Goal: Task Accomplishment & Management: Manage account settings

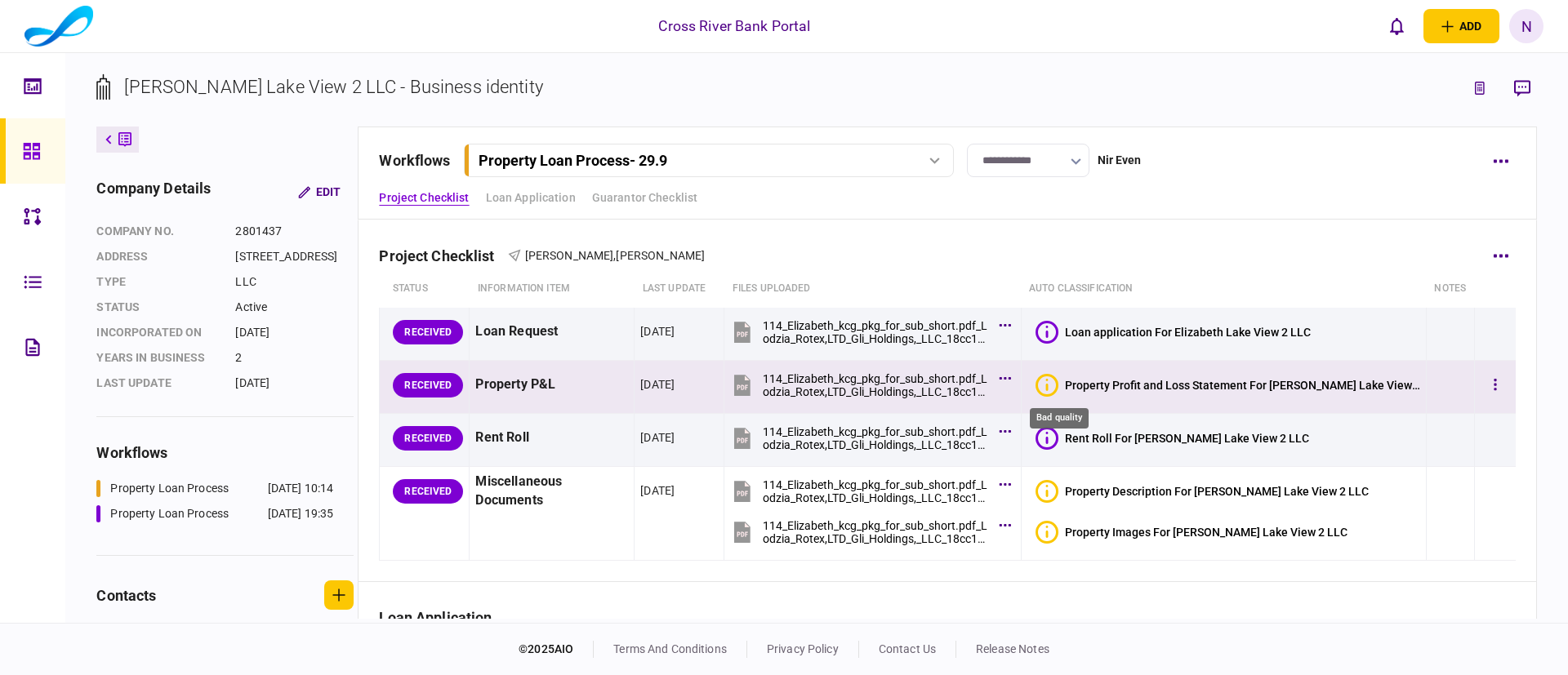
click at [1057, 386] on icon "Bad quality" at bounding box center [1047, 385] width 23 height 23
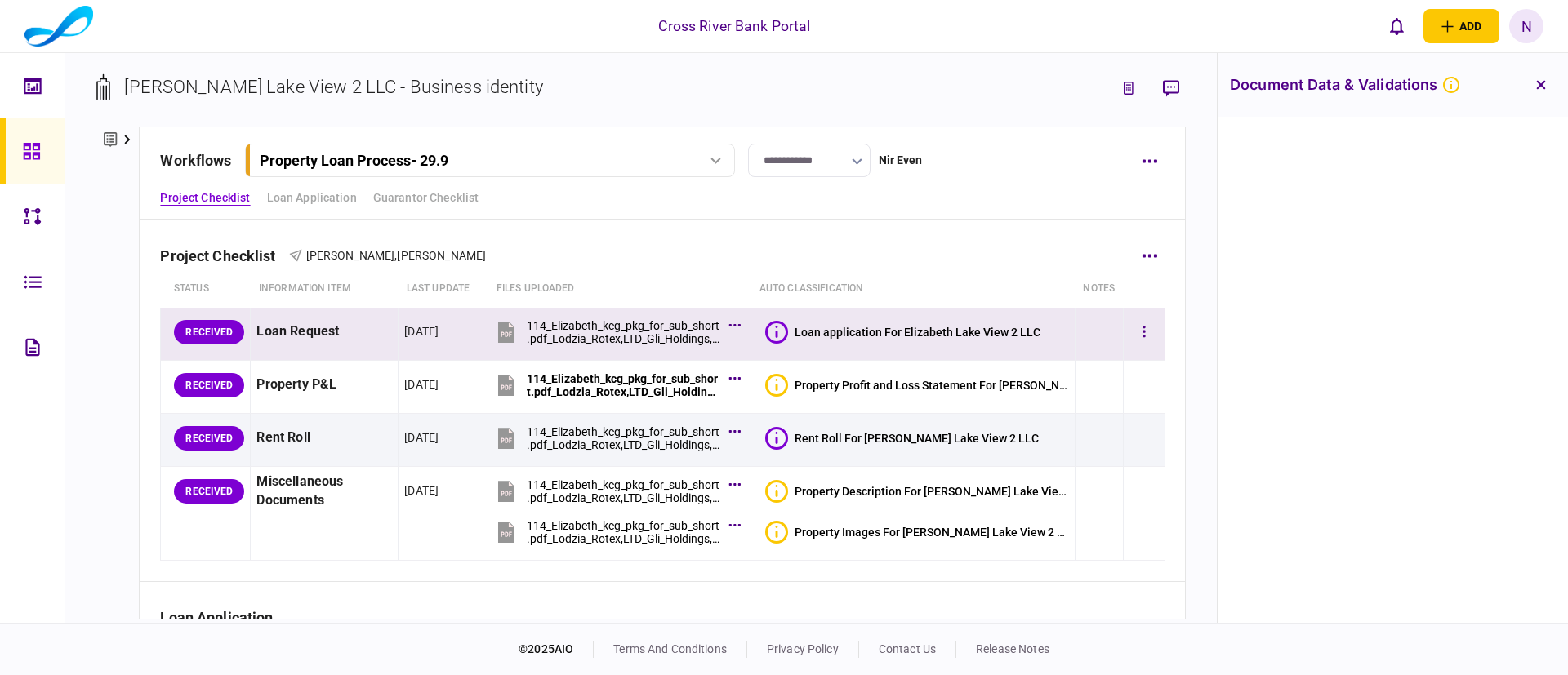
click at [788, 326] on icon at bounding box center [777, 332] width 23 height 23
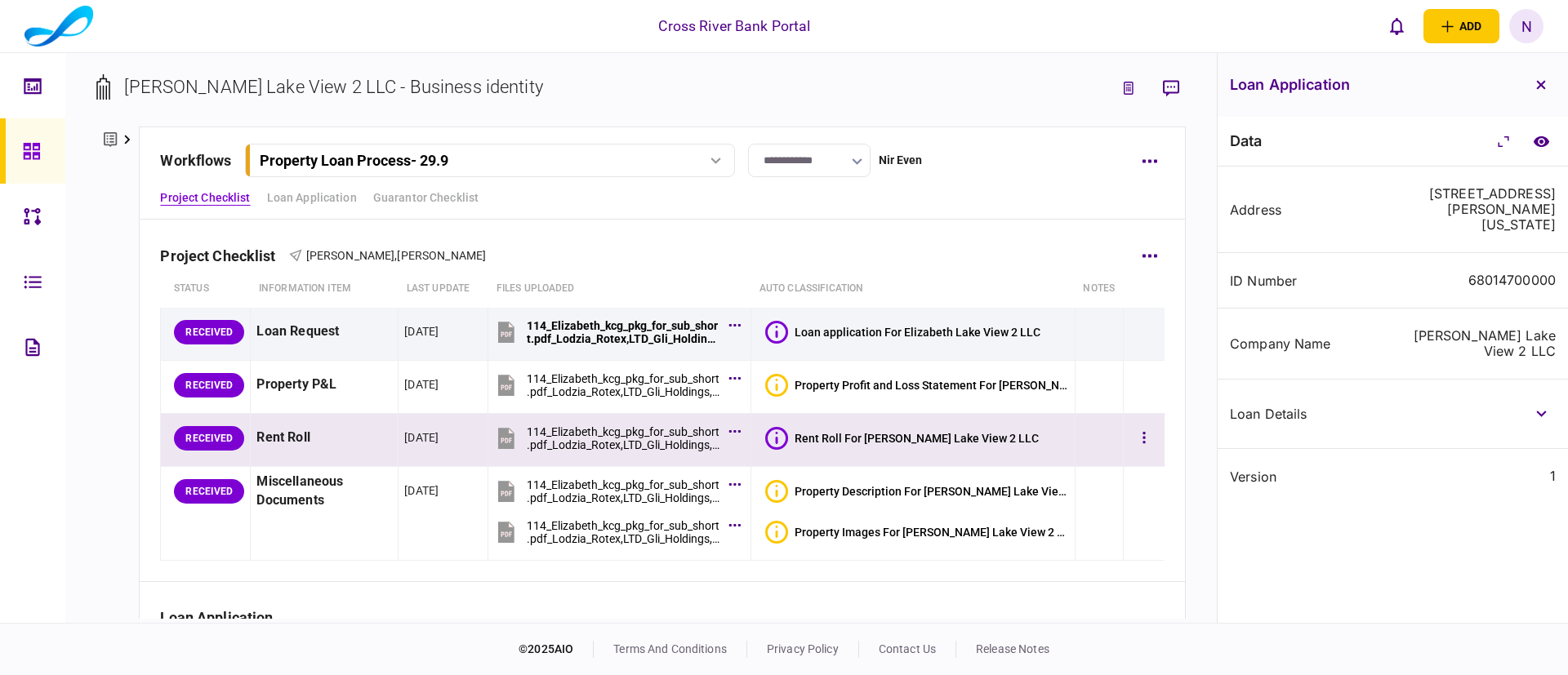
click at [788, 439] on icon at bounding box center [777, 438] width 23 height 23
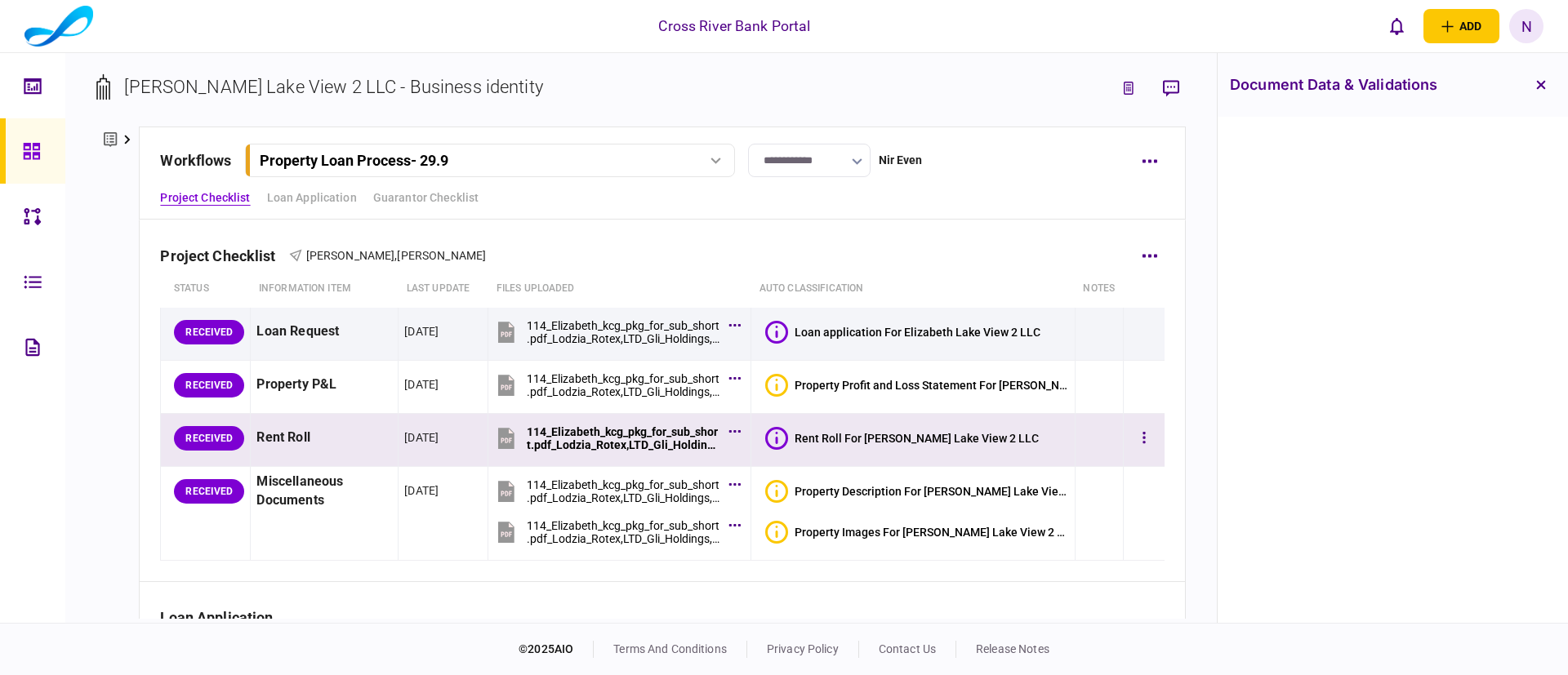
click at [786, 434] on icon at bounding box center [777, 438] width 23 height 23
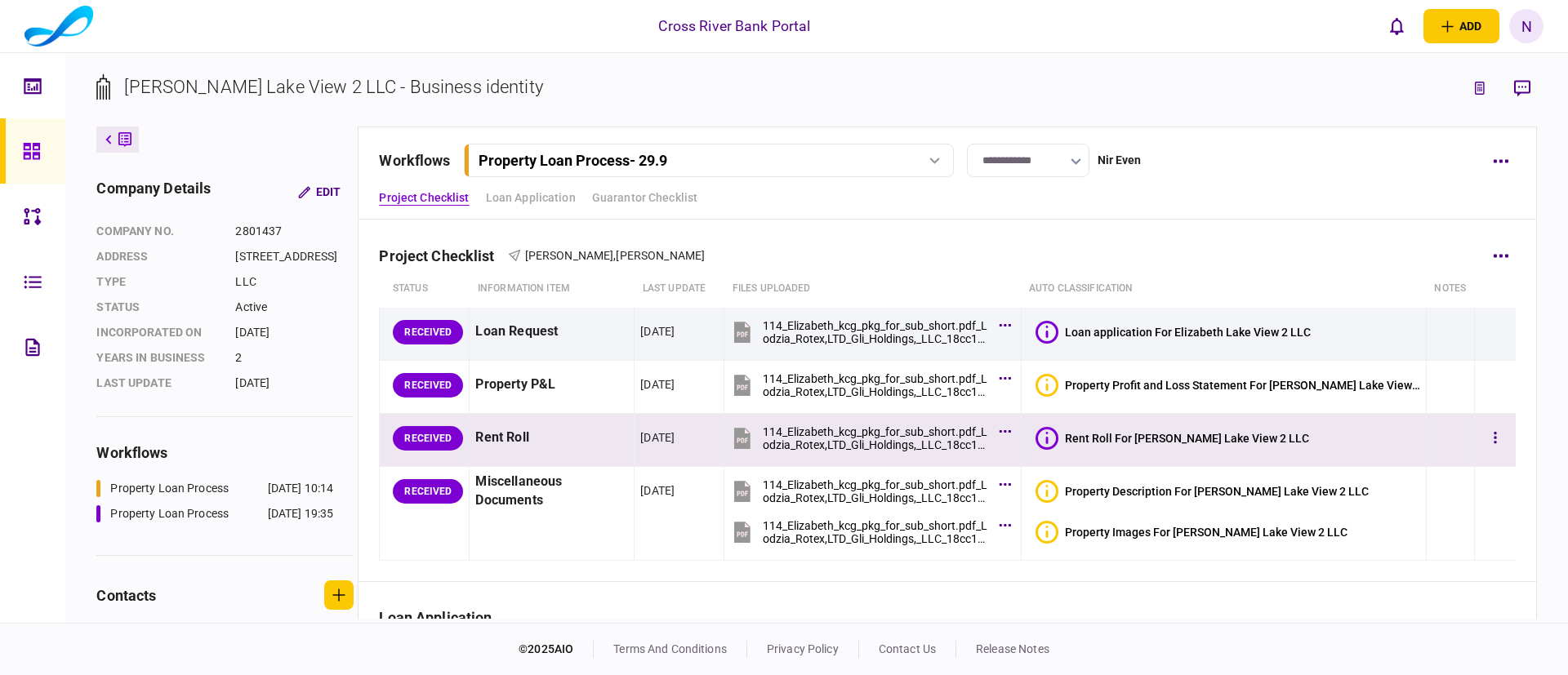
click at [1059, 434] on icon at bounding box center [1047, 438] width 23 height 23
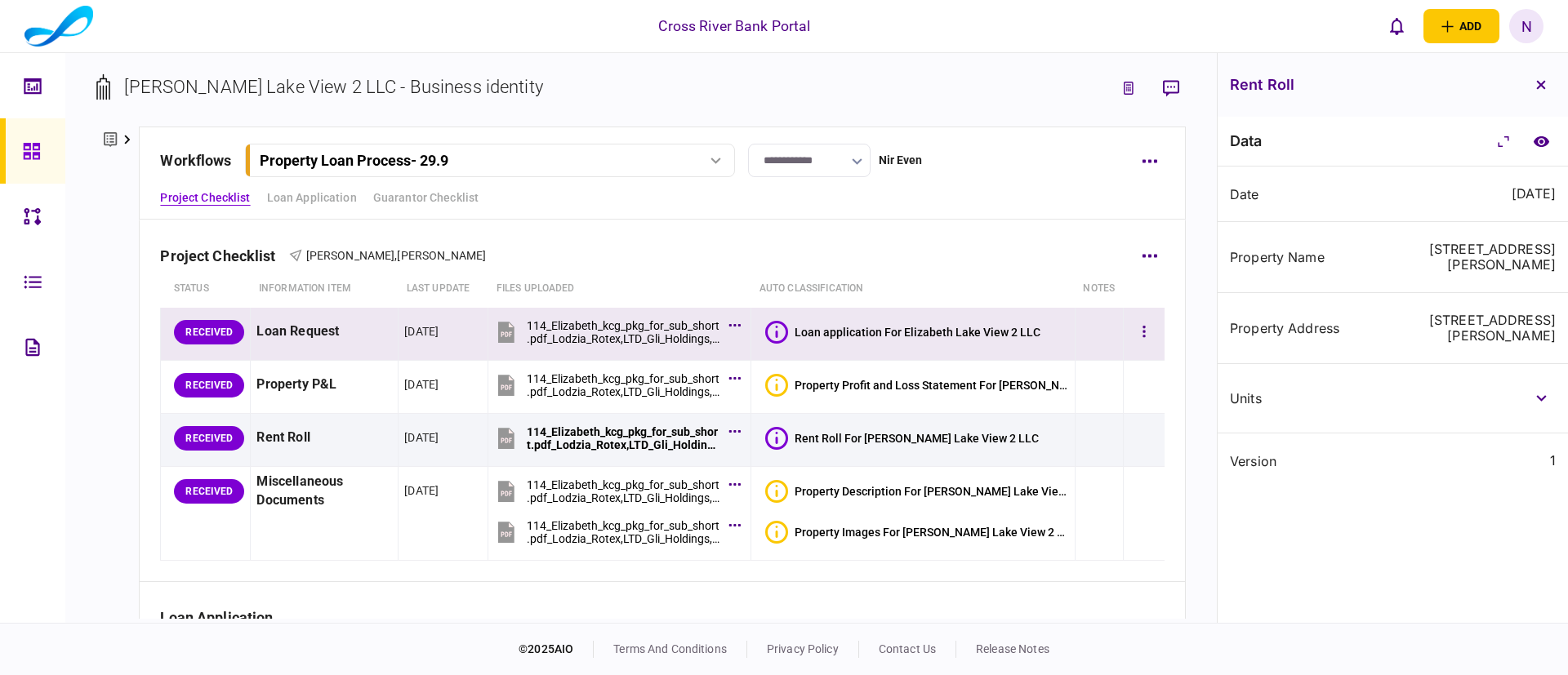
click at [781, 325] on icon at bounding box center [777, 332] width 23 height 23
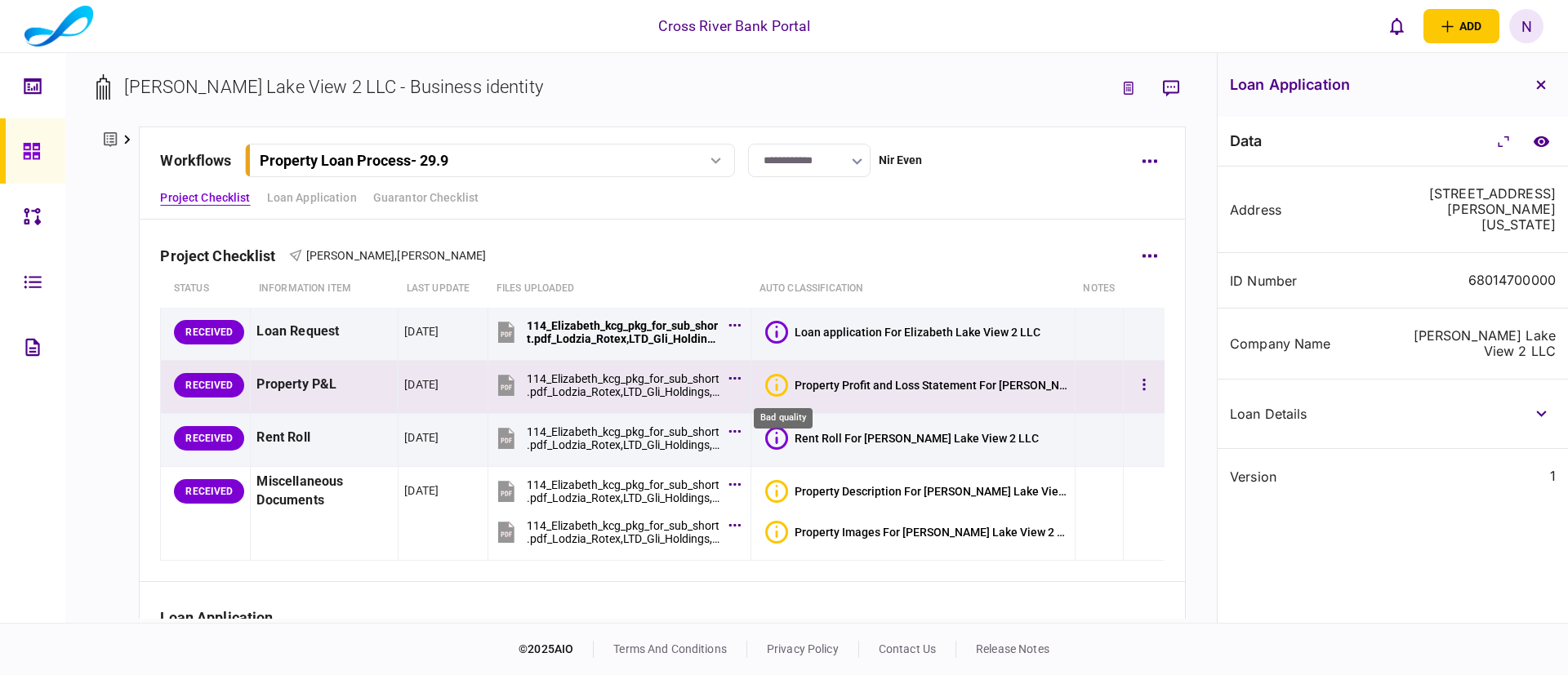
click at [781, 386] on icon "Bad quality" at bounding box center [777, 385] width 23 height 23
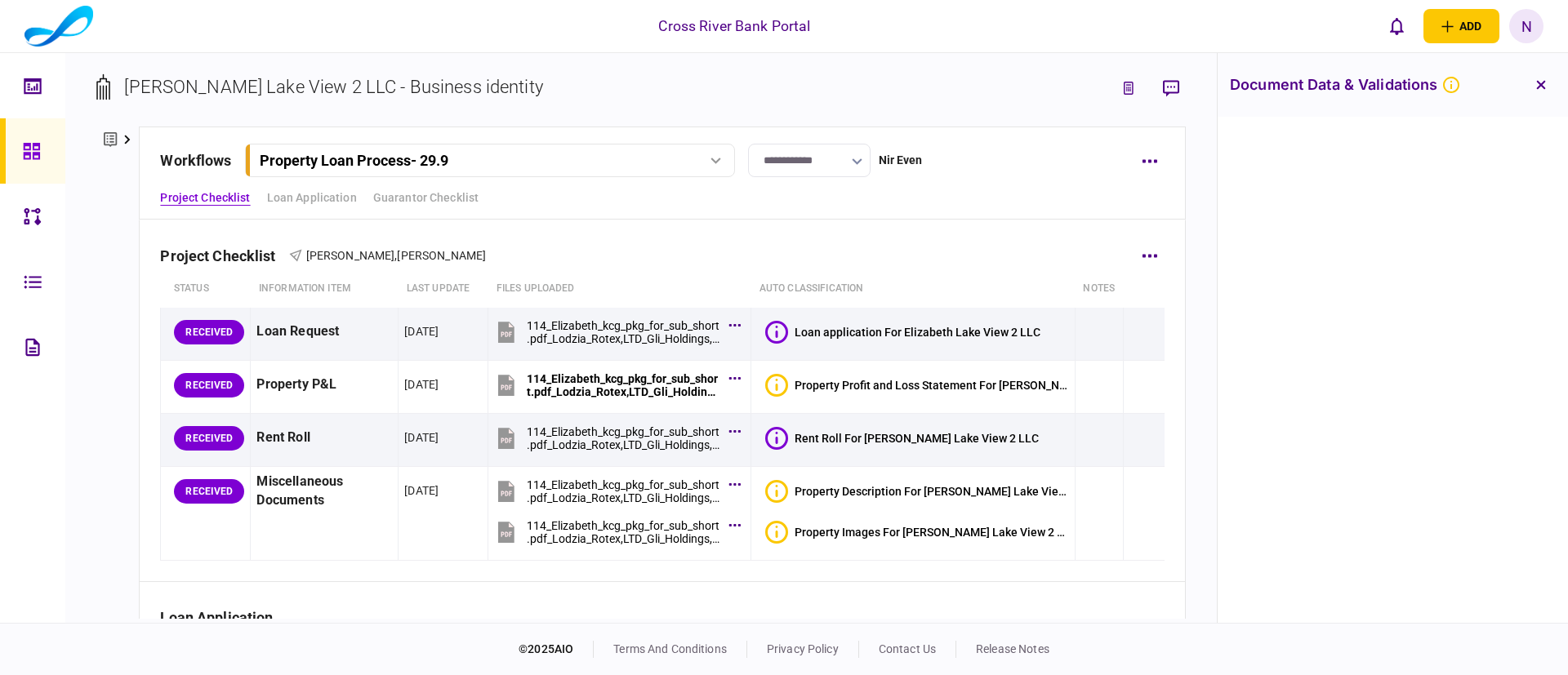
click at [912, 250] on div "Project Checklist Jack Gindi , Joseph Gindi" at bounding box center [662, 246] width 1004 height 50
click at [1433, 316] on div at bounding box center [1393, 370] width 351 height 506
click at [610, 248] on div "Project Checklist Jack Gindi , Joseph Gindi" at bounding box center [662, 246] width 1004 height 50
click at [1536, 83] on icon "button" at bounding box center [1540, 84] width 10 height 10
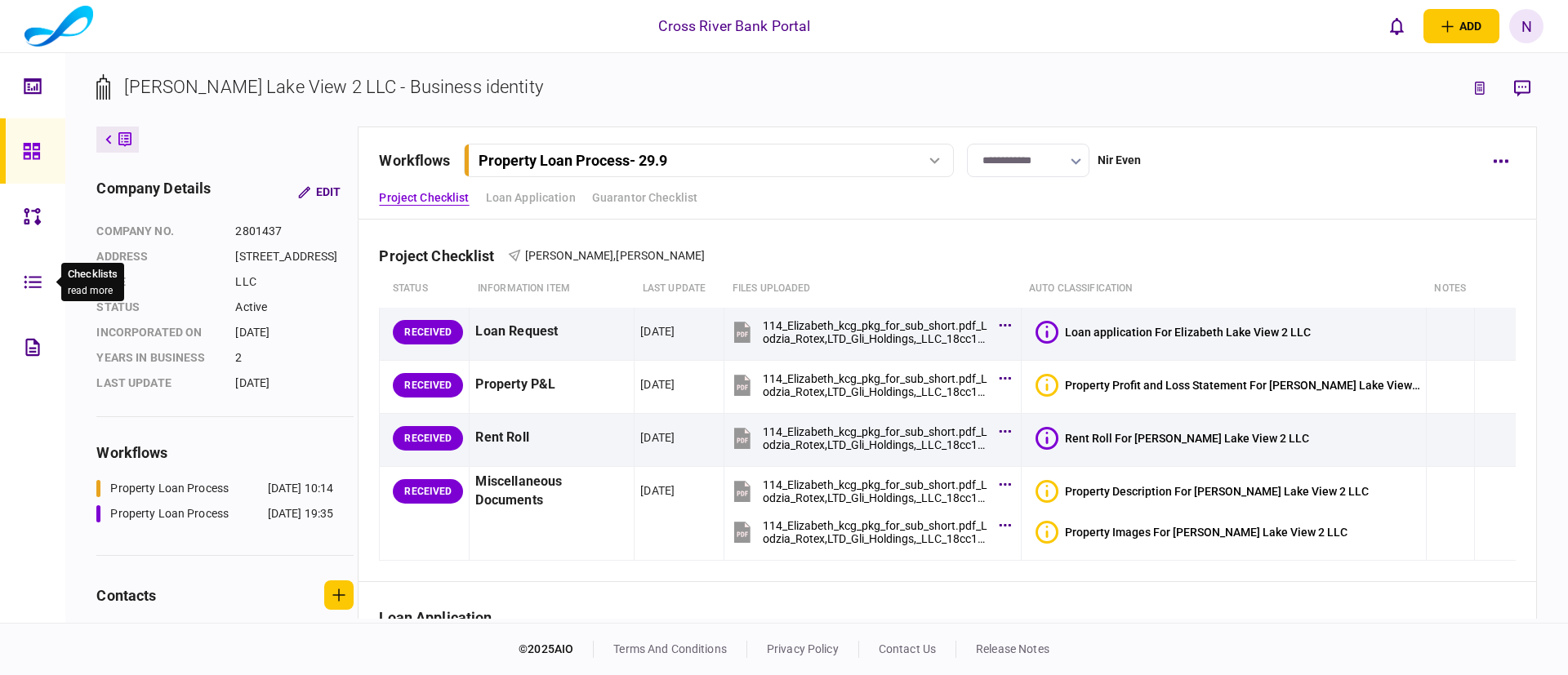
click at [31, 274] on icon at bounding box center [32, 282] width 18 height 19
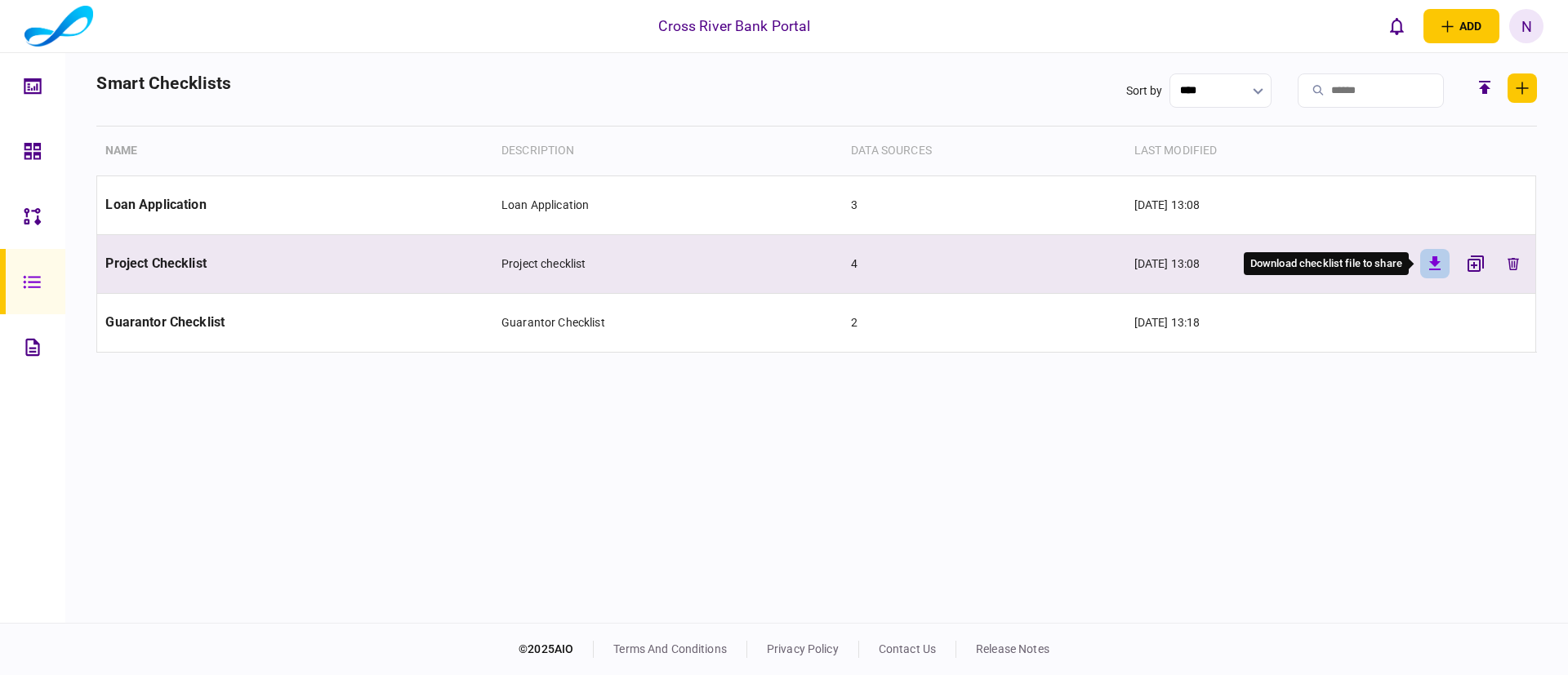
click at [1433, 261] on icon "button" at bounding box center [1434, 262] width 11 height 14
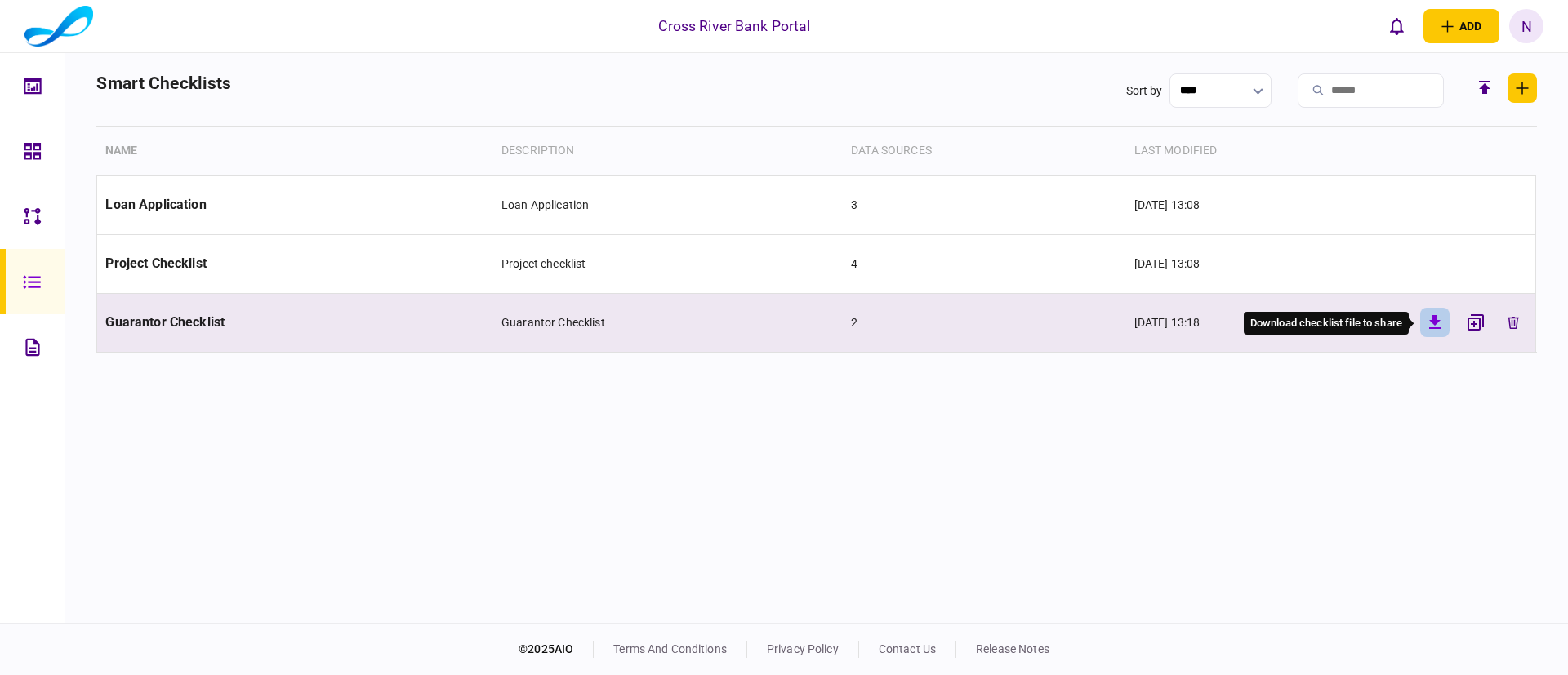
click at [1433, 318] on icon "button" at bounding box center [1434, 322] width 19 height 19
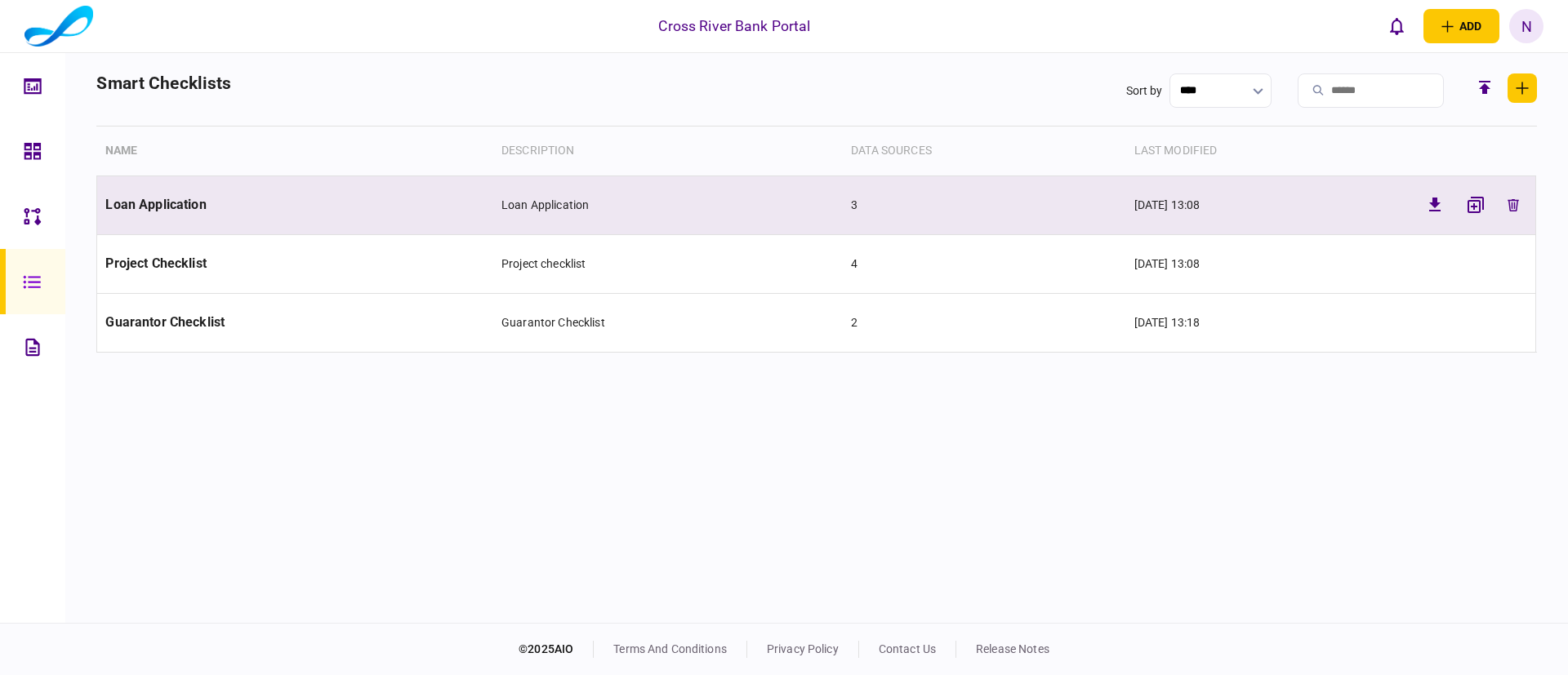
click at [241, 201] on td "Loan Application" at bounding box center [295, 204] width 396 height 58
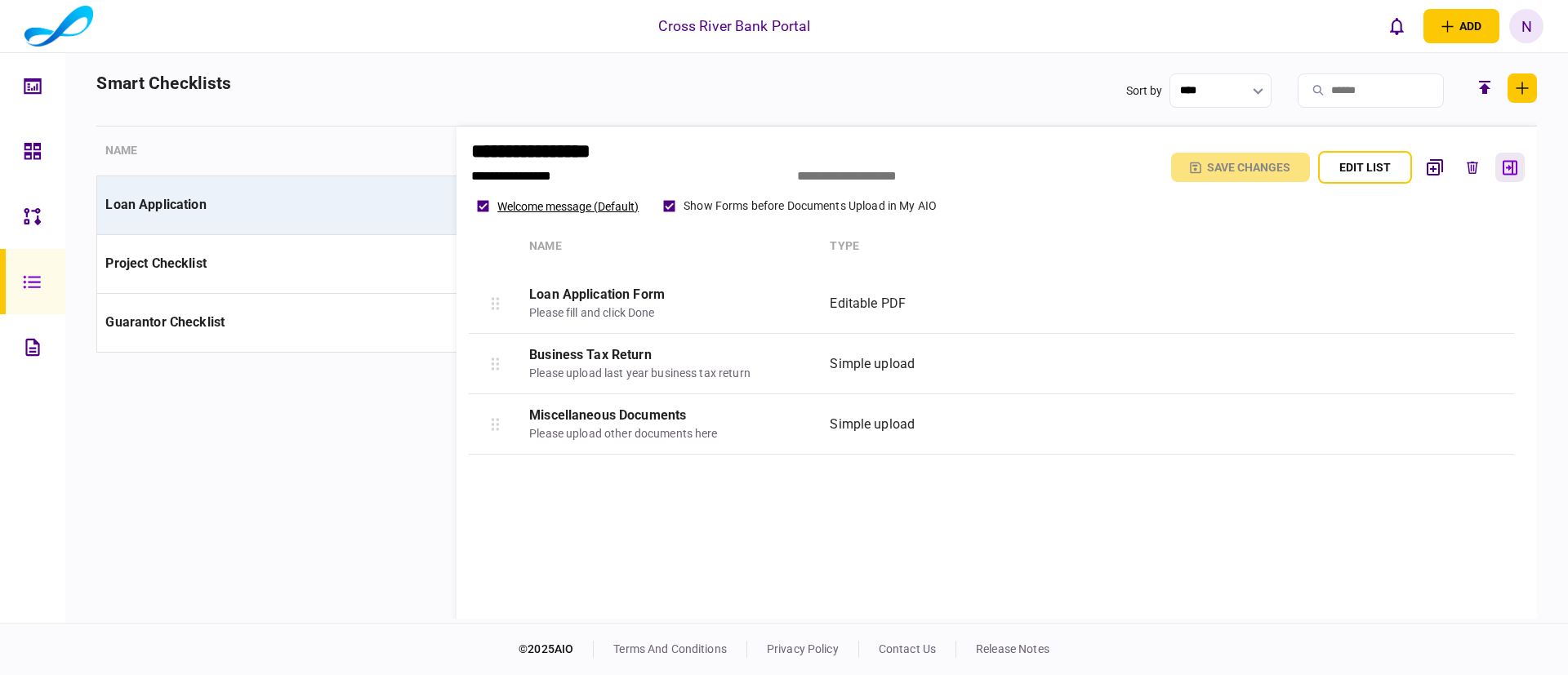
click at [1501, 159] on button "button" at bounding box center [1510, 168] width 30 height 30
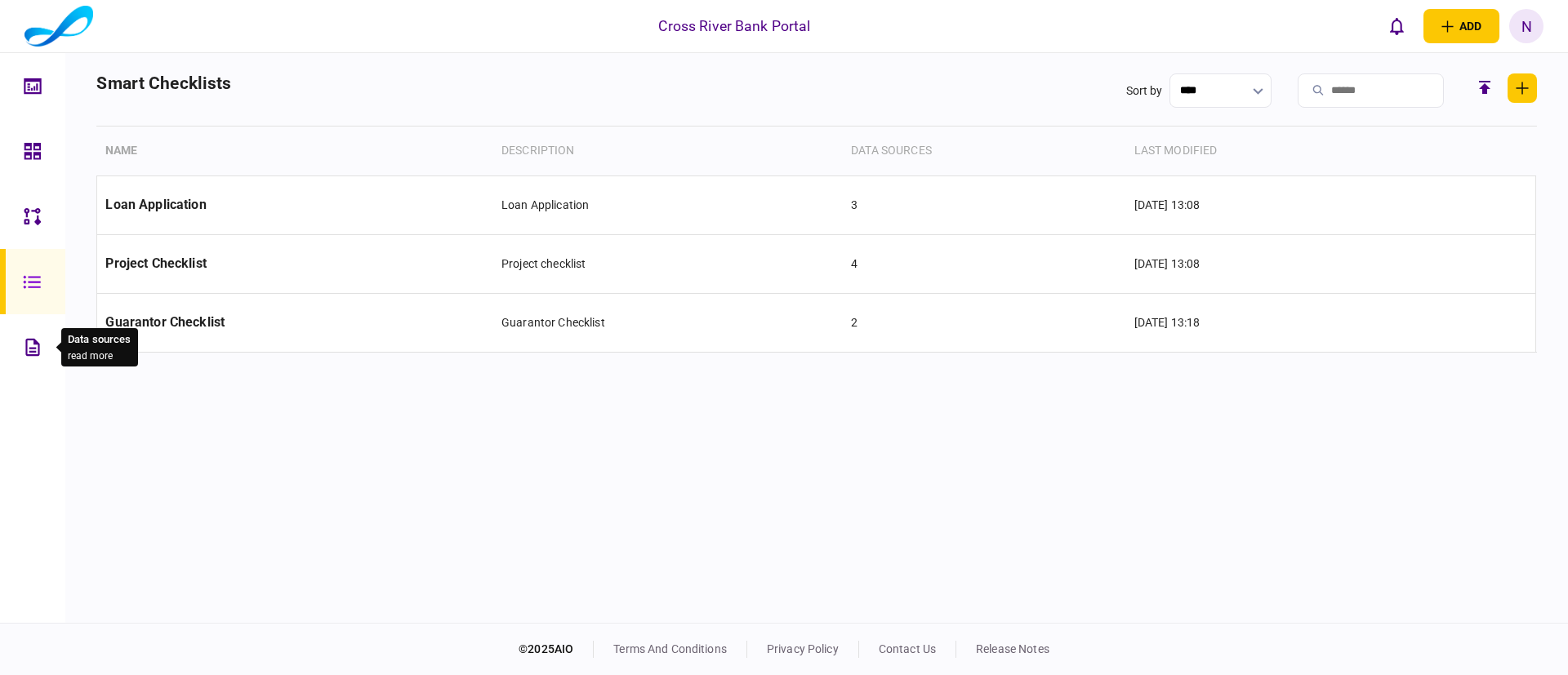
click at [31, 345] on icon at bounding box center [32, 347] width 18 height 19
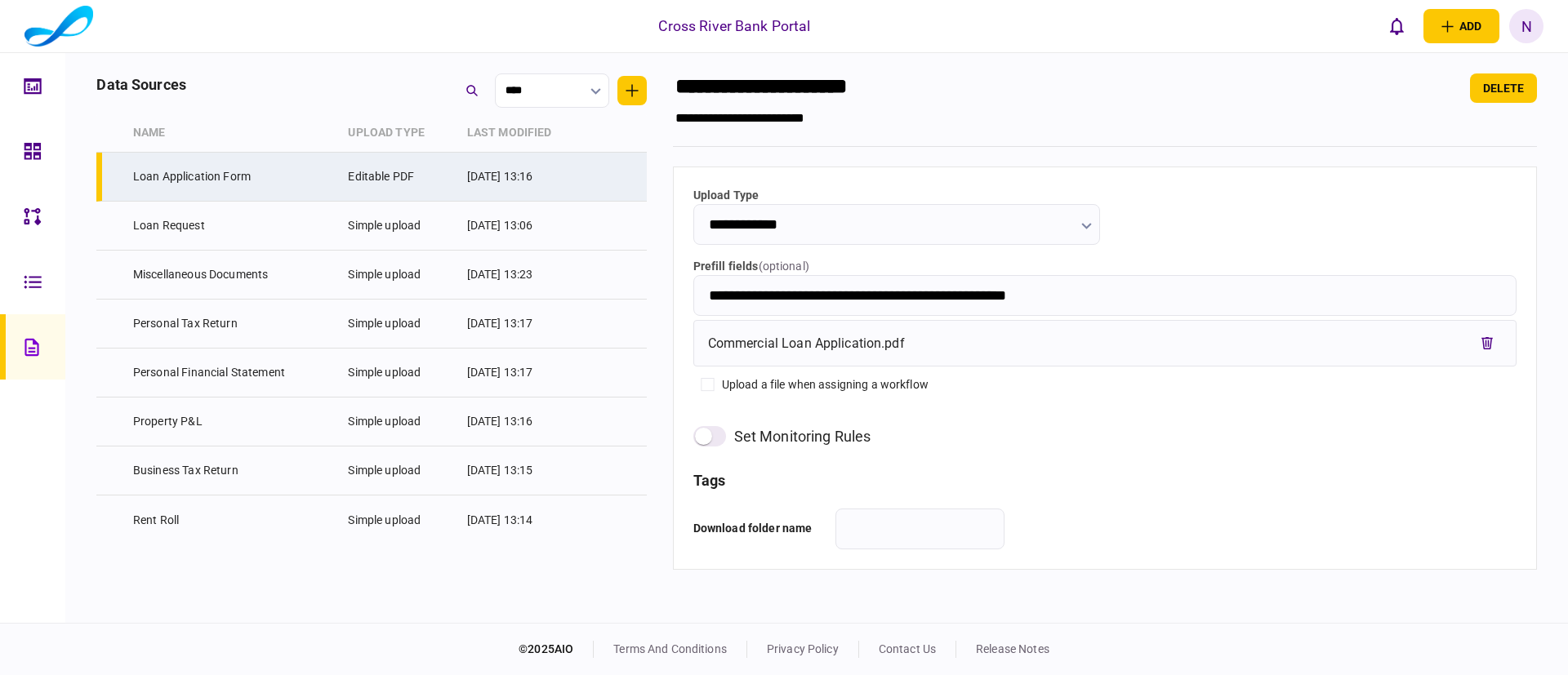
click at [1125, 296] on input "**********" at bounding box center [1104, 296] width 823 height 41
click at [26, 156] on icon at bounding box center [32, 151] width 18 height 19
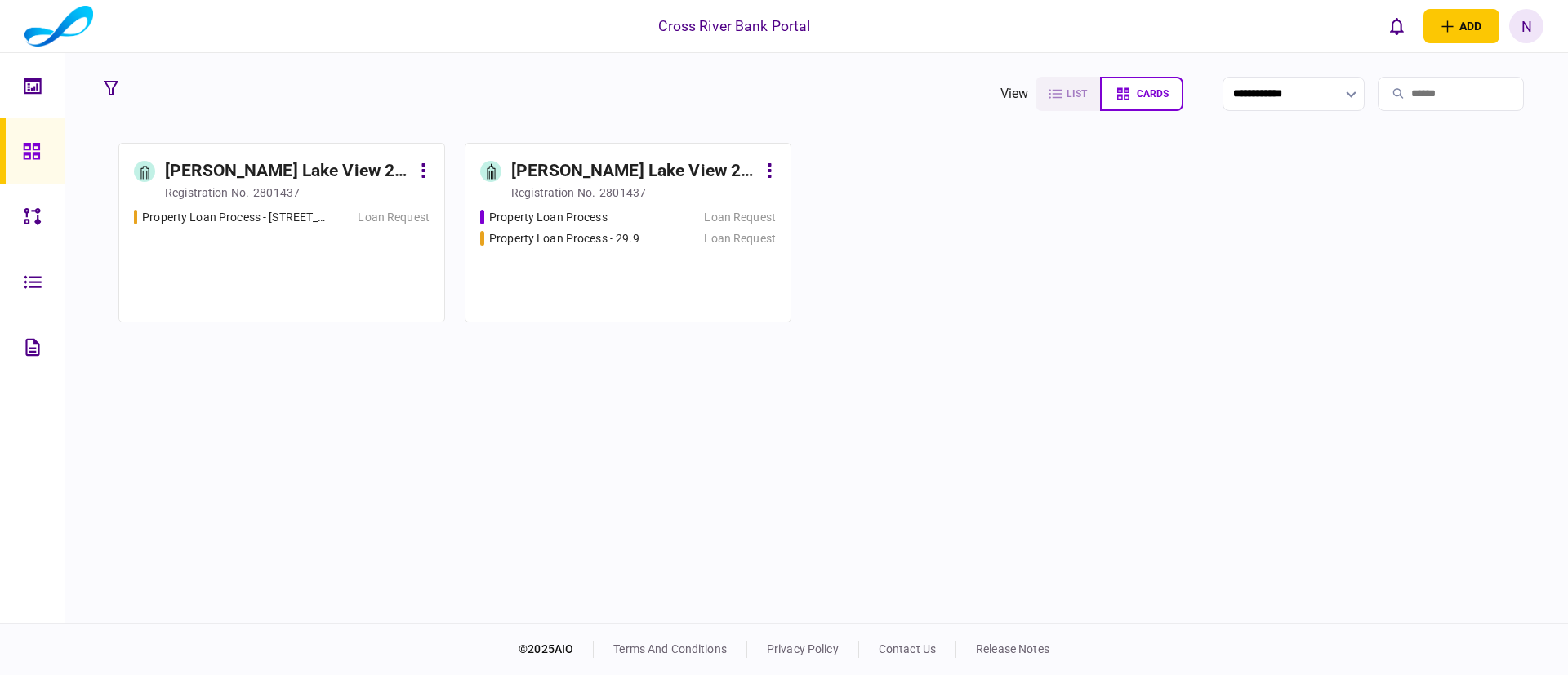
click at [333, 168] on div "Elizabeth Lake View 2 LLLC" at bounding box center [288, 172] width 246 height 26
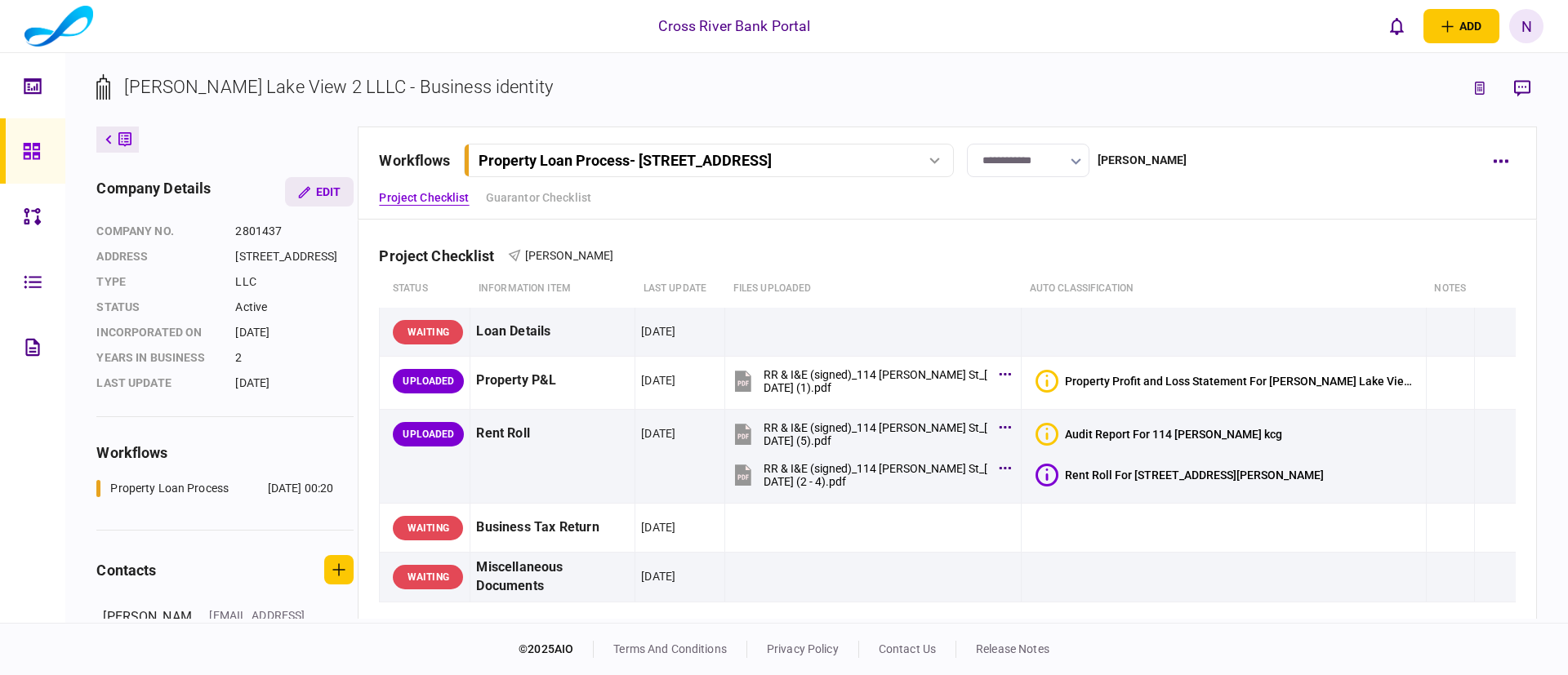
click at [316, 185] on button "Edit" at bounding box center [319, 192] width 69 height 30
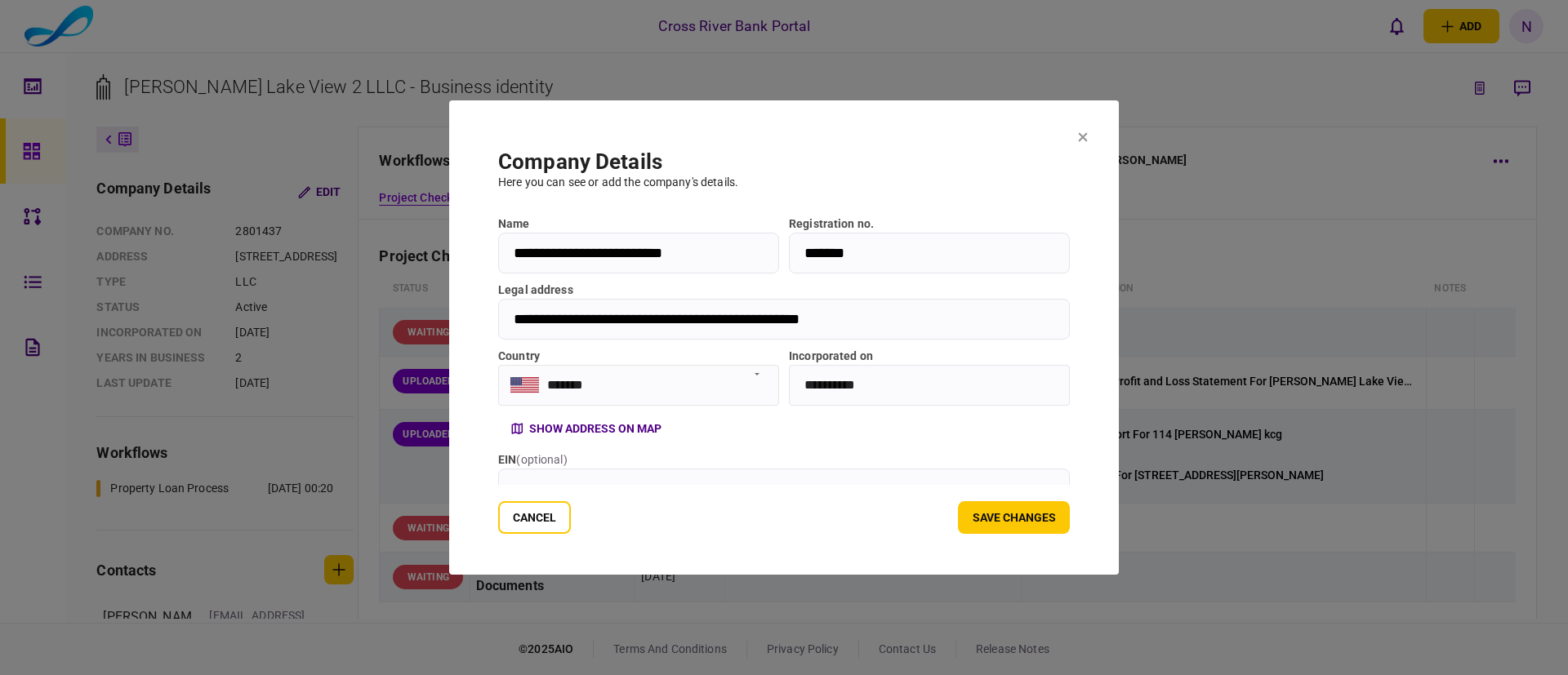
click at [711, 244] on input "**********" at bounding box center [638, 253] width 281 height 41
click at [1079, 135] on icon at bounding box center [1083, 137] width 10 height 10
